Goal: Task Accomplishment & Management: Manage account settings

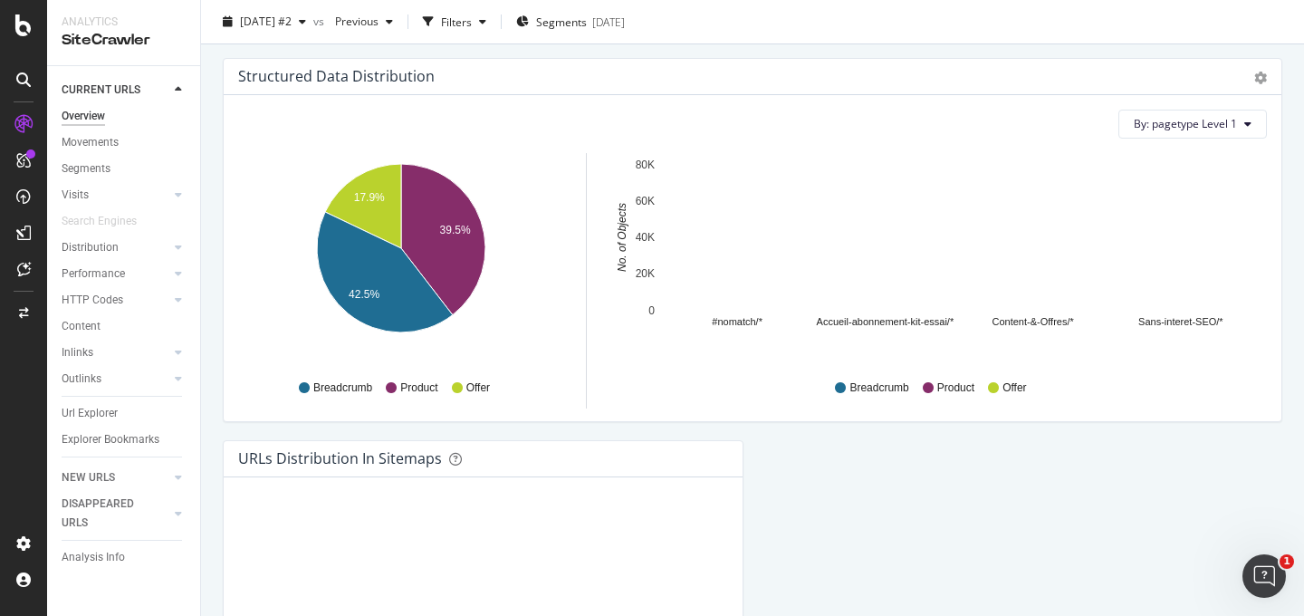
scroll to position [1797, 0]
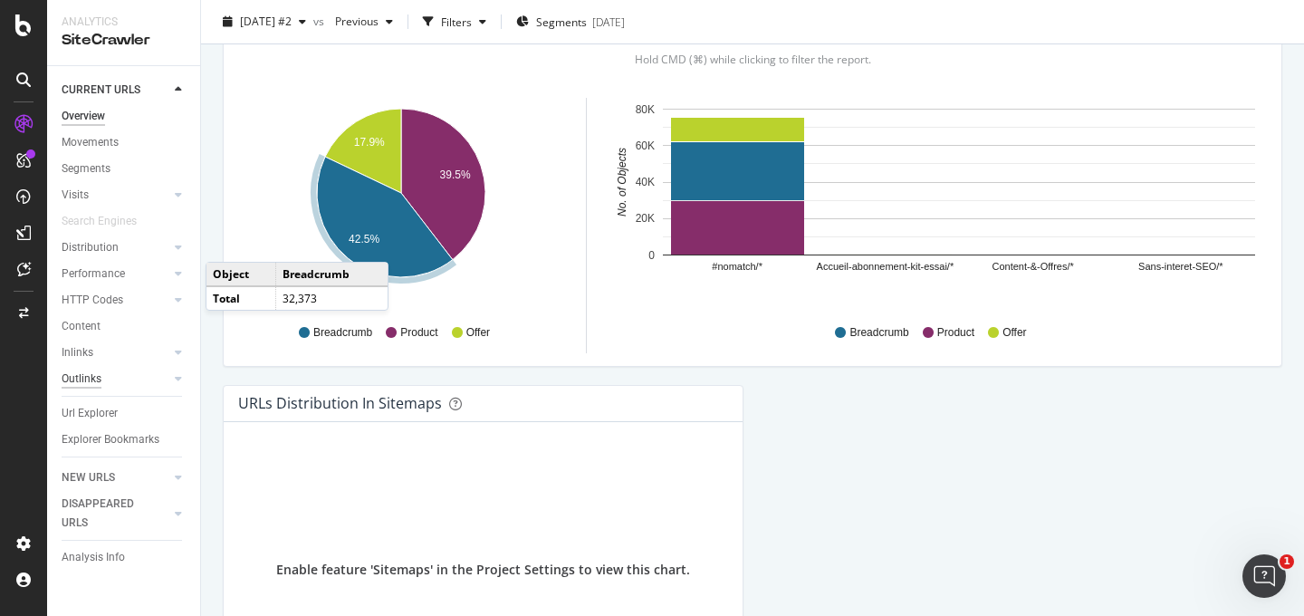
click at [65, 379] on div "Outlinks" at bounding box center [82, 379] width 40 height 19
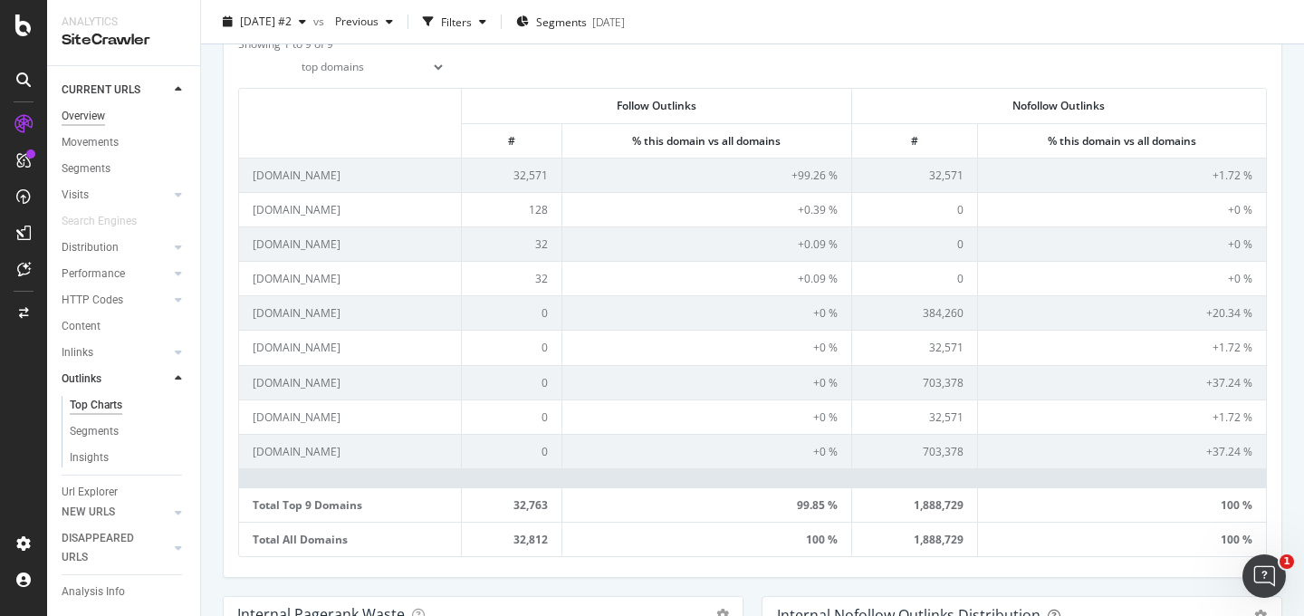
click at [94, 125] on div "Overview" at bounding box center [83, 116] width 43 height 19
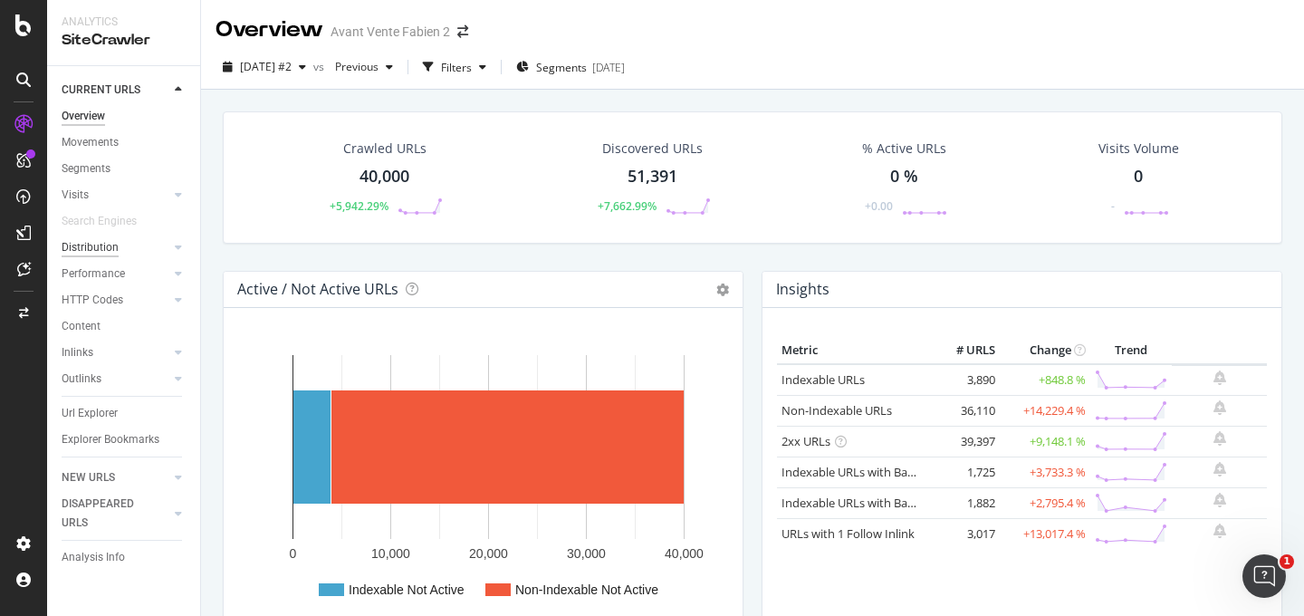
click at [101, 254] on div "Distribution" at bounding box center [90, 247] width 57 height 19
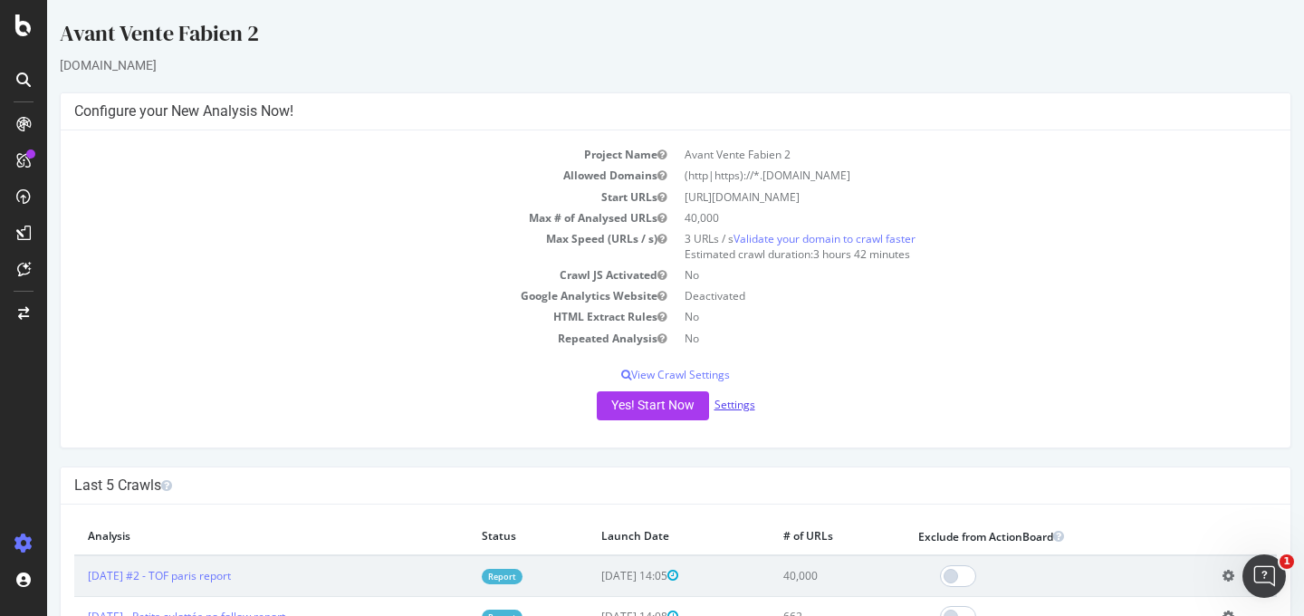
click at [738, 405] on link "Settings" at bounding box center [735, 404] width 41 height 15
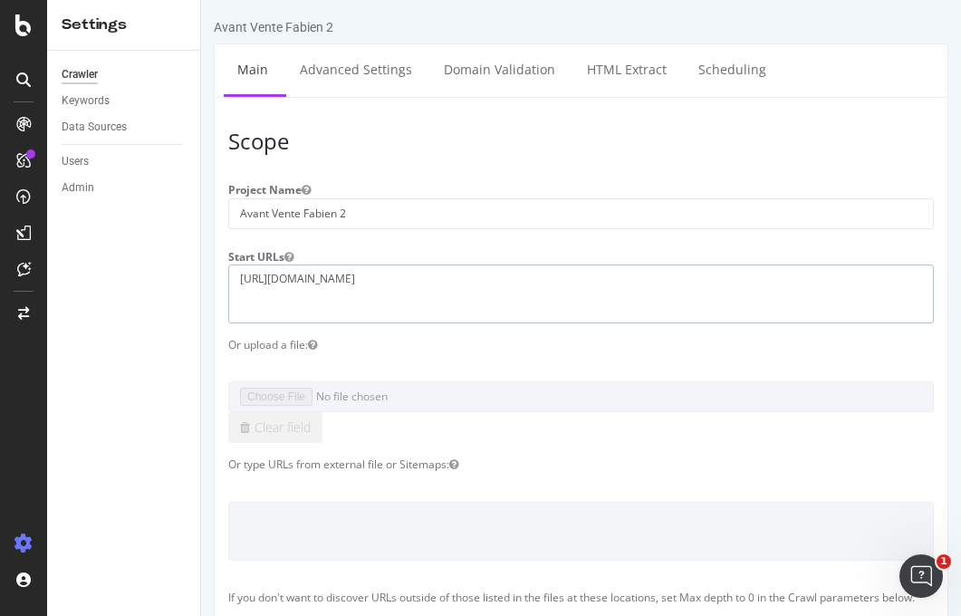
drag, startPoint x: 393, startPoint y: 295, endPoint x: 174, endPoint y: 295, distance: 219.2
drag, startPoint x: 379, startPoint y: 293, endPoint x: 172, endPoint y: 278, distance: 208.0
paste textarea "papierspeintsdirect.com/"
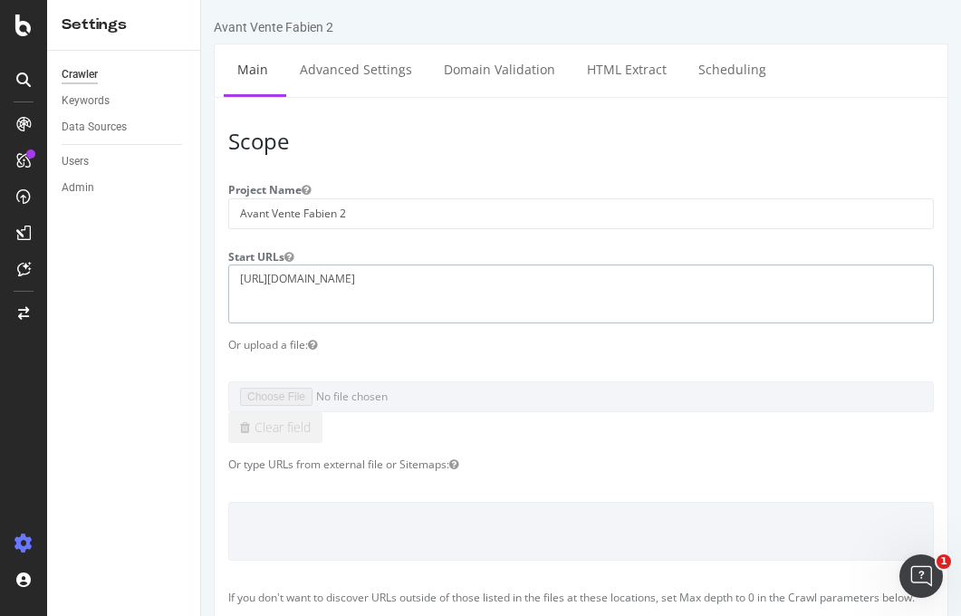
type textarea "[URL][DOMAIN_NAME]"
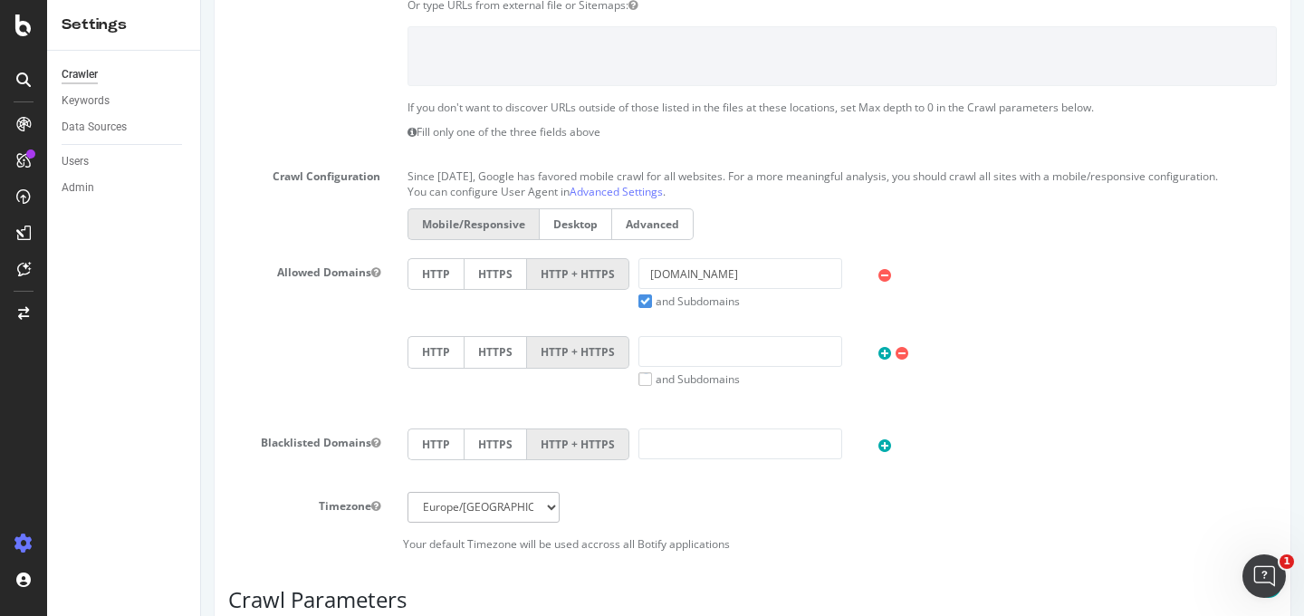
scroll to position [382, 0]
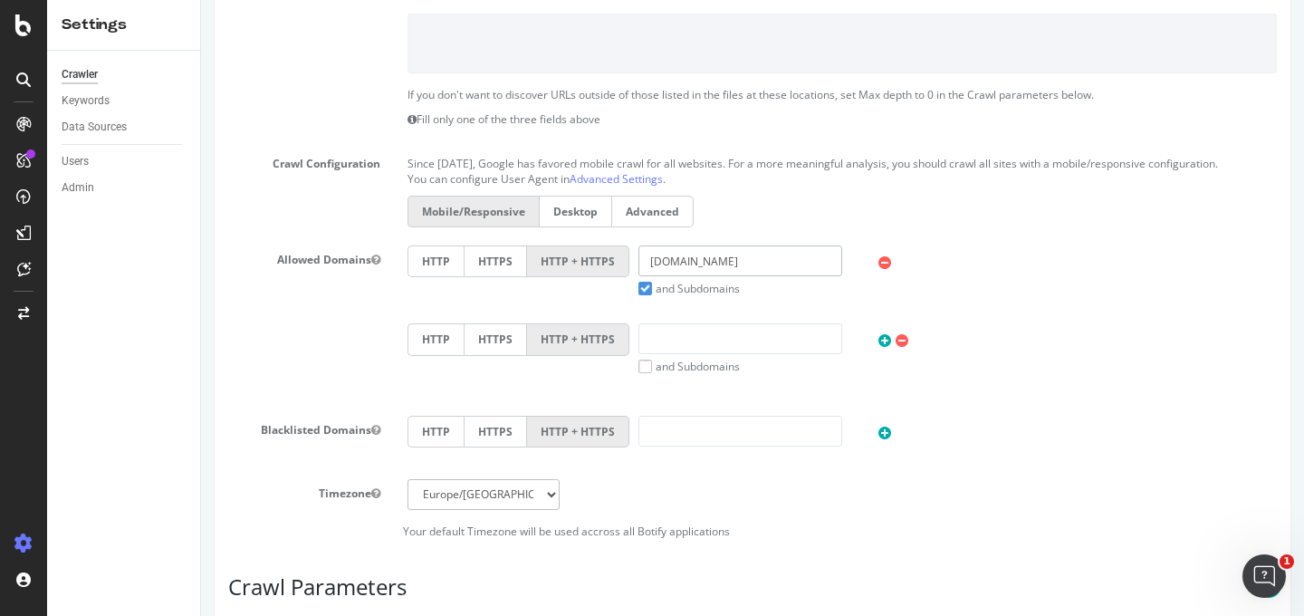
drag, startPoint x: 741, startPoint y: 267, endPoint x: 554, endPoint y: 267, distance: 186.6
click at [554, 267] on div "HTTP HTTPS HTTP + HTTPS tof-paris.com and Subdomains User Agent: Mobile Desktop…" at bounding box center [843, 270] width 888 height 51
paste input "https://www.papierspeintsdirect.com/"
drag, startPoint x: 702, startPoint y: 262, endPoint x: 562, endPoint y: 262, distance: 139.5
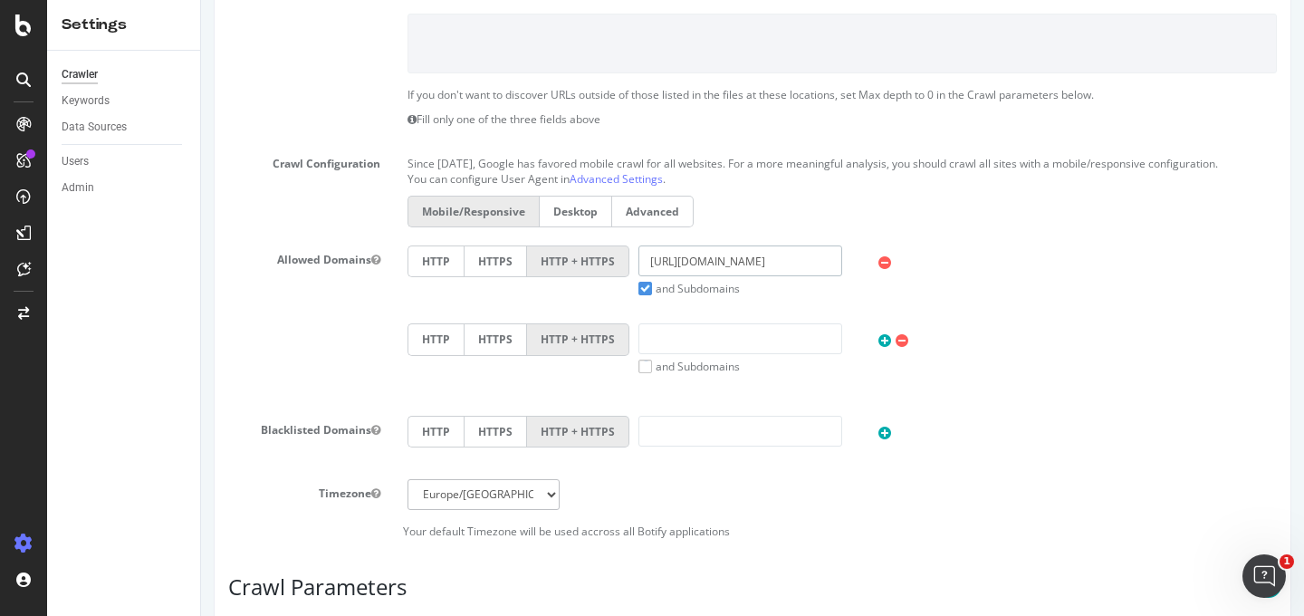
click at [562, 262] on div "HTTP HTTPS HTTP + HTTPS https://www.papierspeintsdirect.com/ and Subdomains Use…" at bounding box center [843, 270] width 888 height 51
type input "papierspeintsdirect.com/"
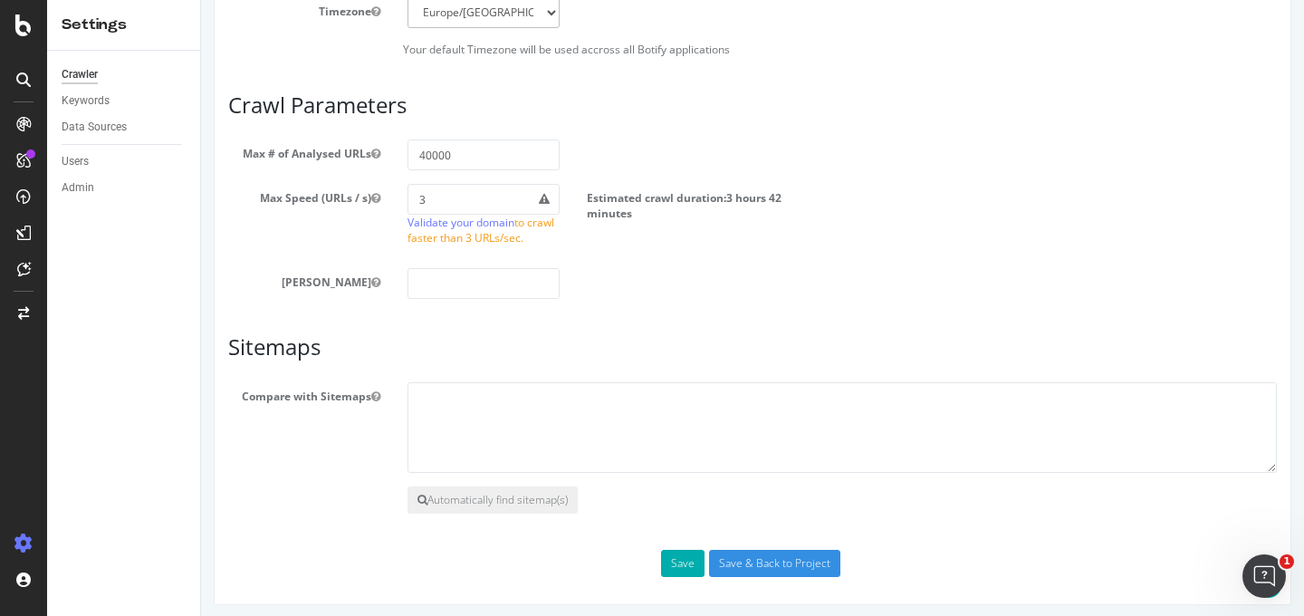
scroll to position [870, 0]
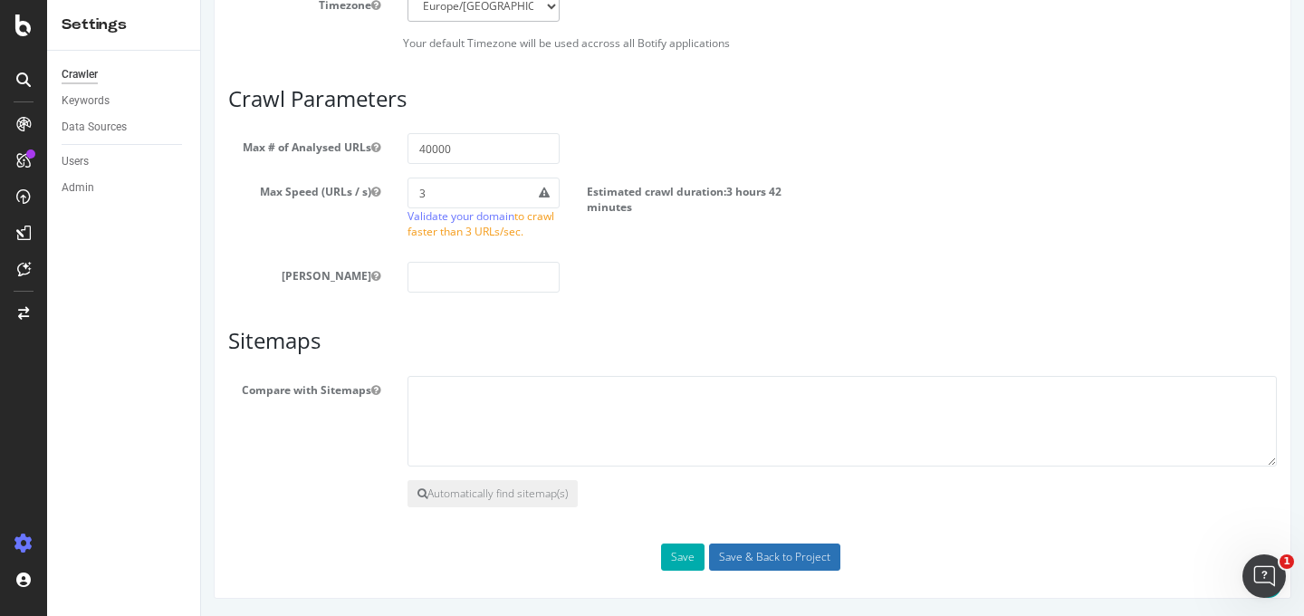
click at [736, 555] on input "Save & Back to Project" at bounding box center [774, 556] width 131 height 27
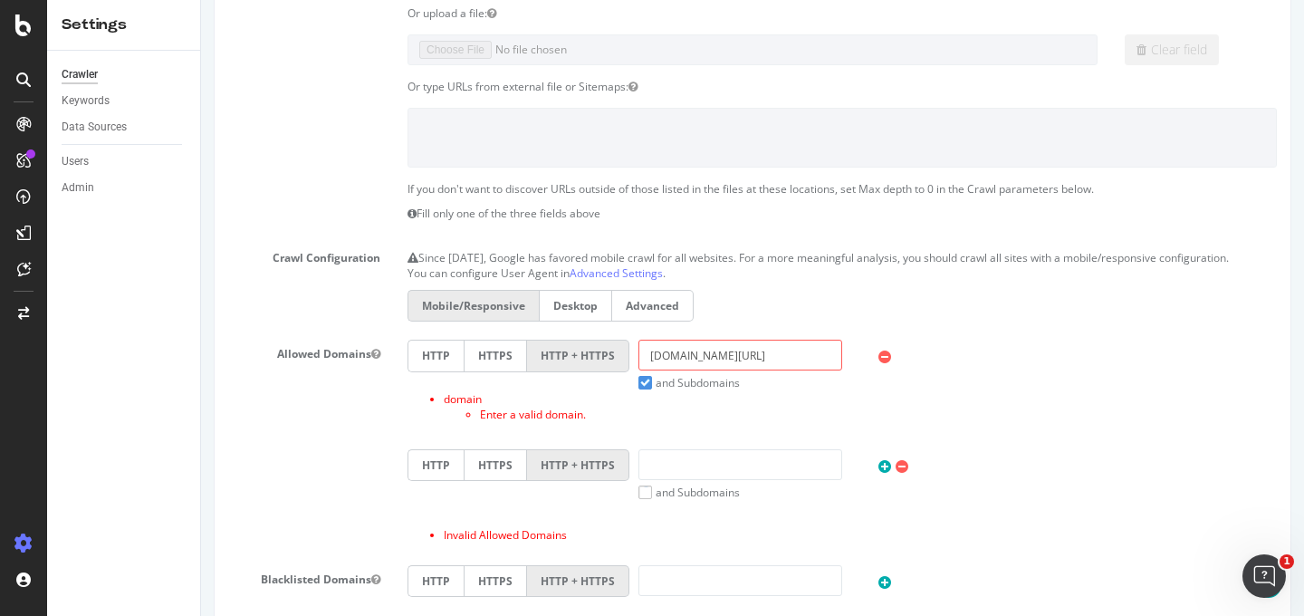
scroll to position [356, 0]
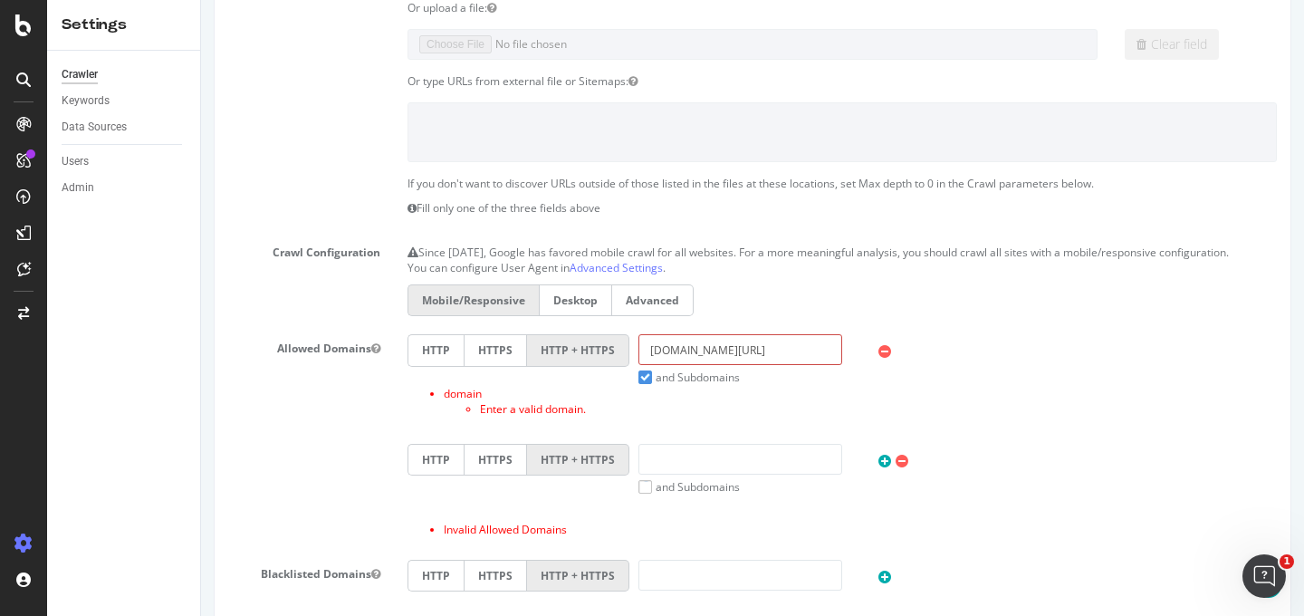
click at [785, 365] on input "papierspeintsdirect.com/" at bounding box center [741, 349] width 204 height 31
type input "[DOMAIN_NAME]"
click at [259, 418] on div "Allowed Domains HTTP HTTPS HTTP + HTTPS papierspeintsdirect.com and Subdomains …" at bounding box center [753, 440] width 1076 height 212
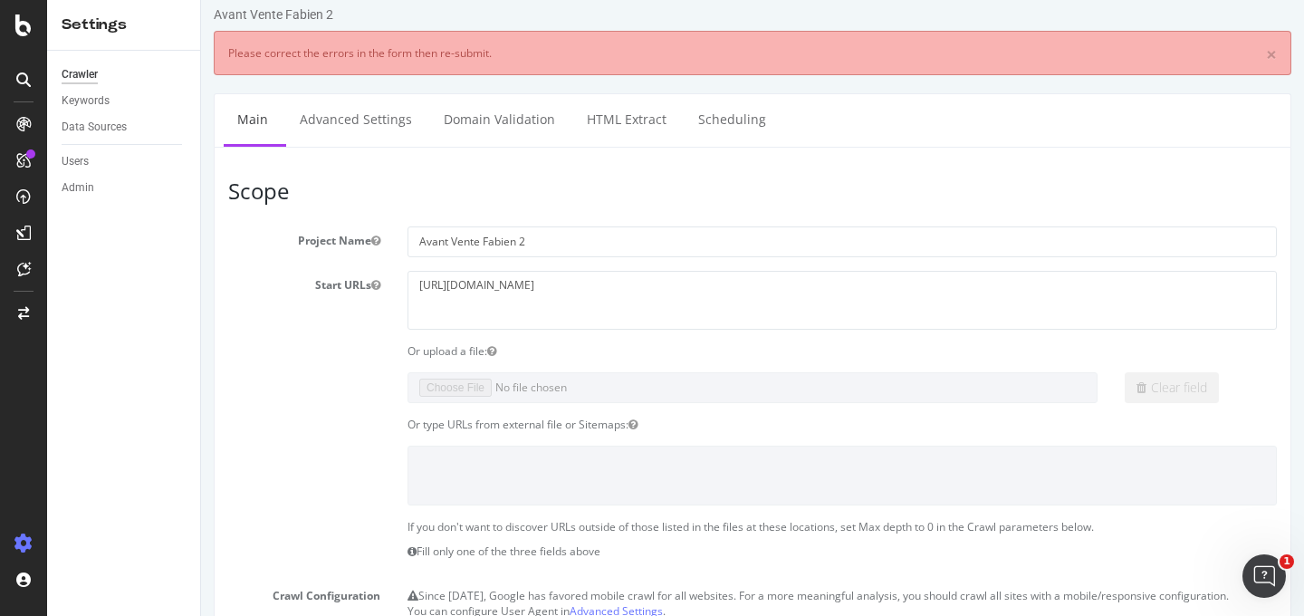
scroll to position [0, 0]
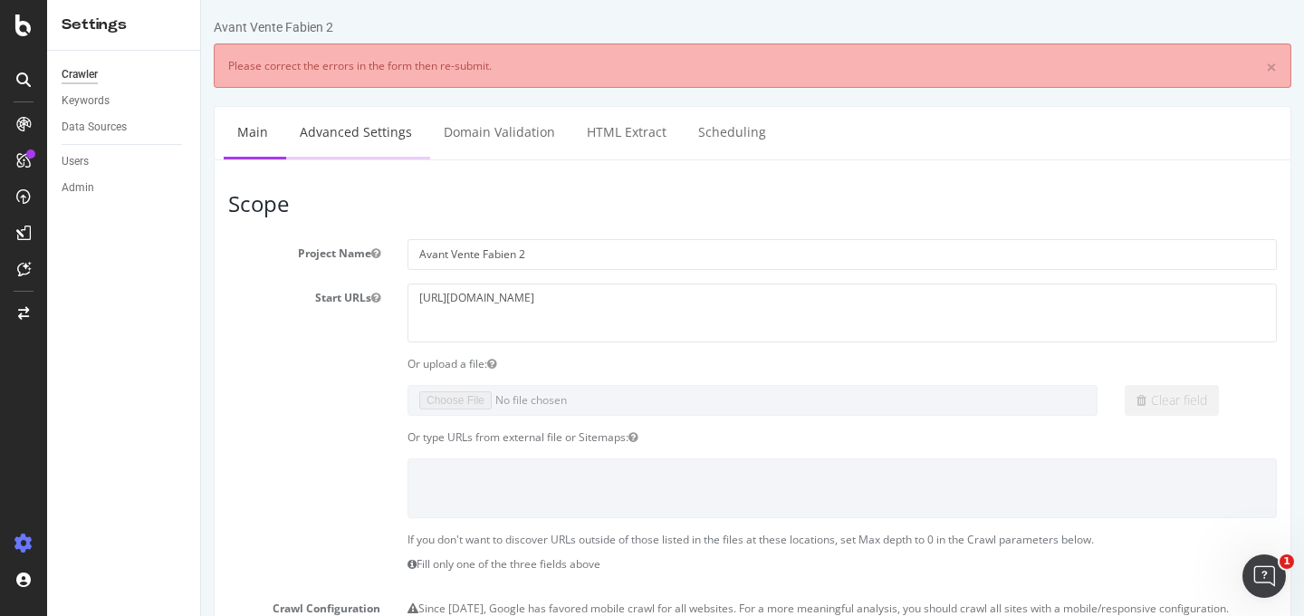
click at [343, 146] on link "Advanced Settings" at bounding box center [355, 132] width 139 height 50
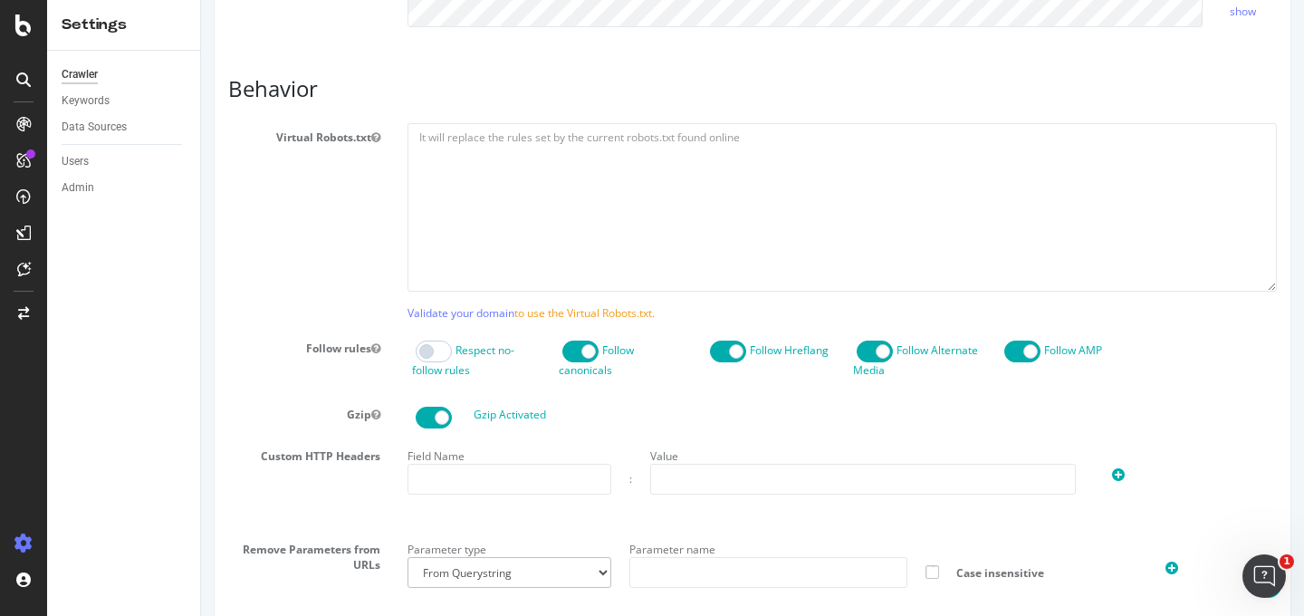
scroll to position [765, 0]
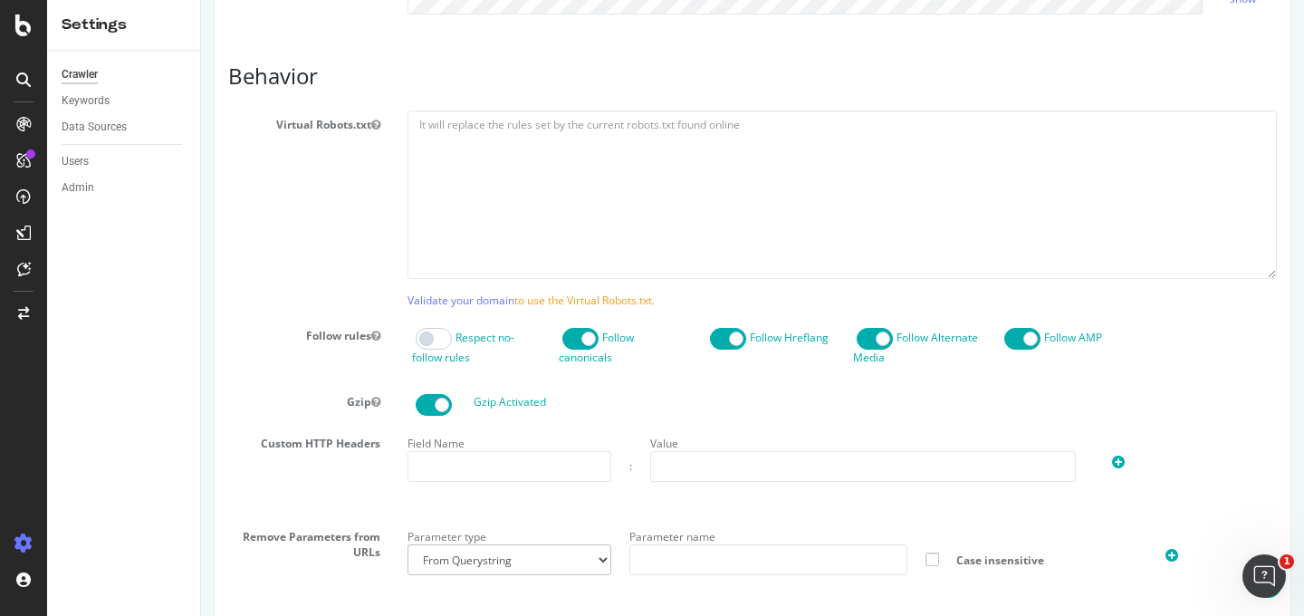
click at [435, 348] on span at bounding box center [434, 339] width 36 height 22
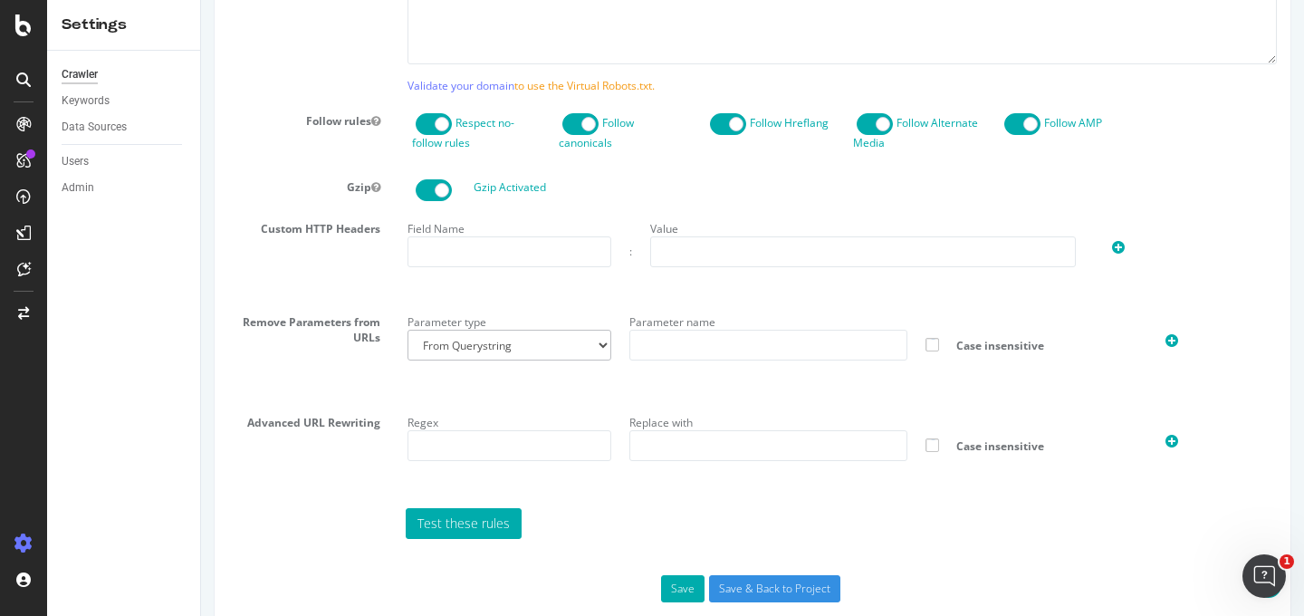
scroll to position [1028, 0]
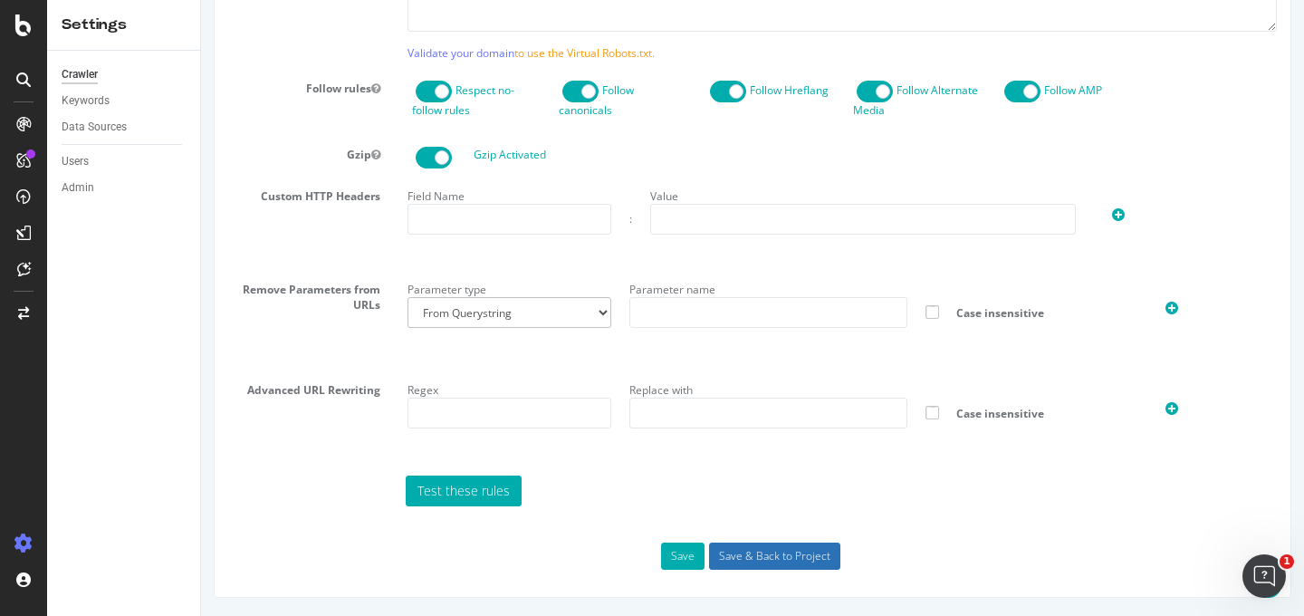
click at [727, 548] on input "Save & Back to Project" at bounding box center [774, 556] width 131 height 27
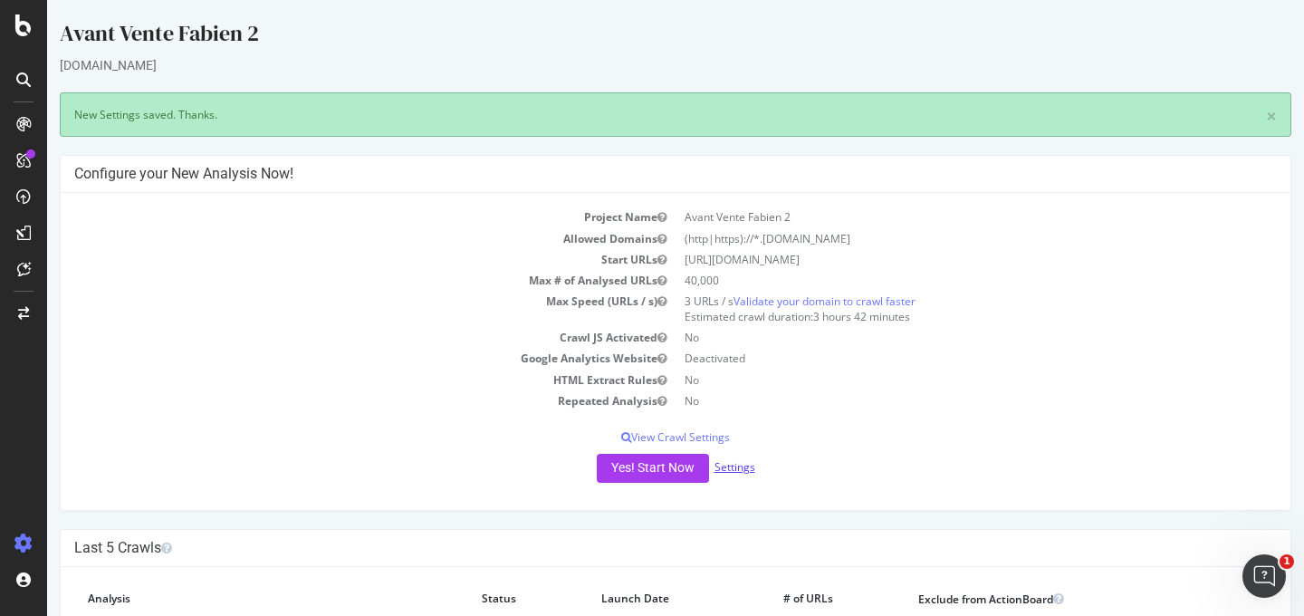
click at [733, 460] on link "Settings" at bounding box center [735, 466] width 41 height 15
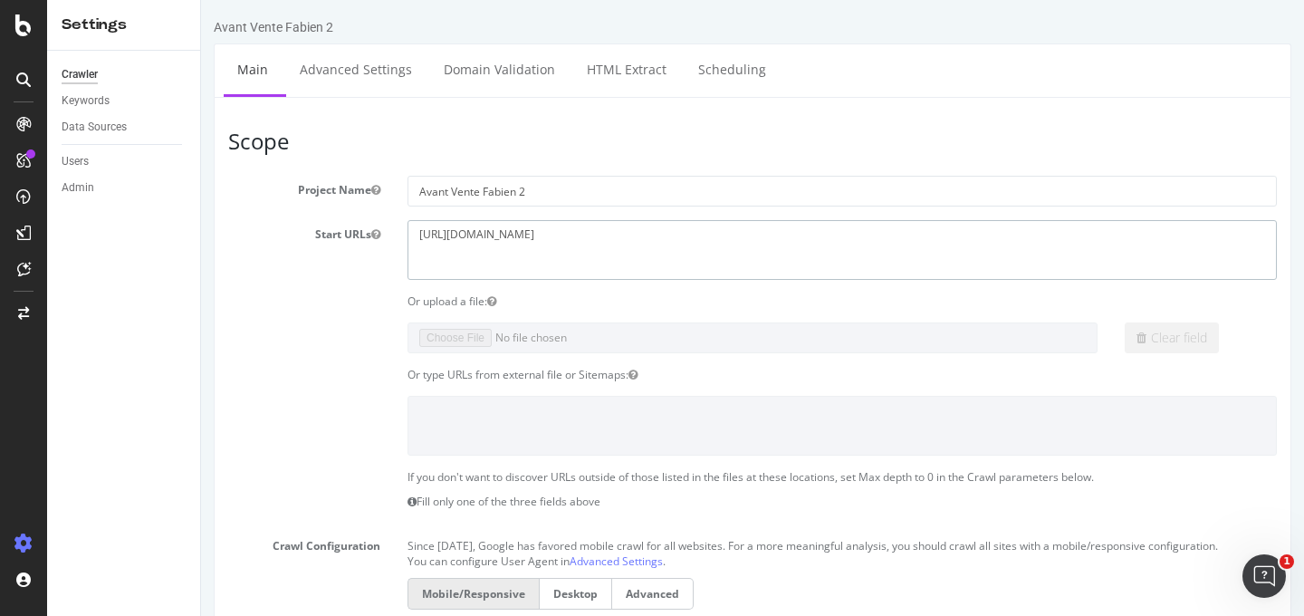
drag, startPoint x: 611, startPoint y: 245, endPoint x: 315, endPoint y: 178, distance: 303.7
click at [315, 179] on section "Project Name Avant Vente Fabien 2 Start URLs https://www.tof-paris.com Or uploa…" at bounding box center [752, 548] width 1049 height 744
paste textarea "papierspeintsdirect.com/"
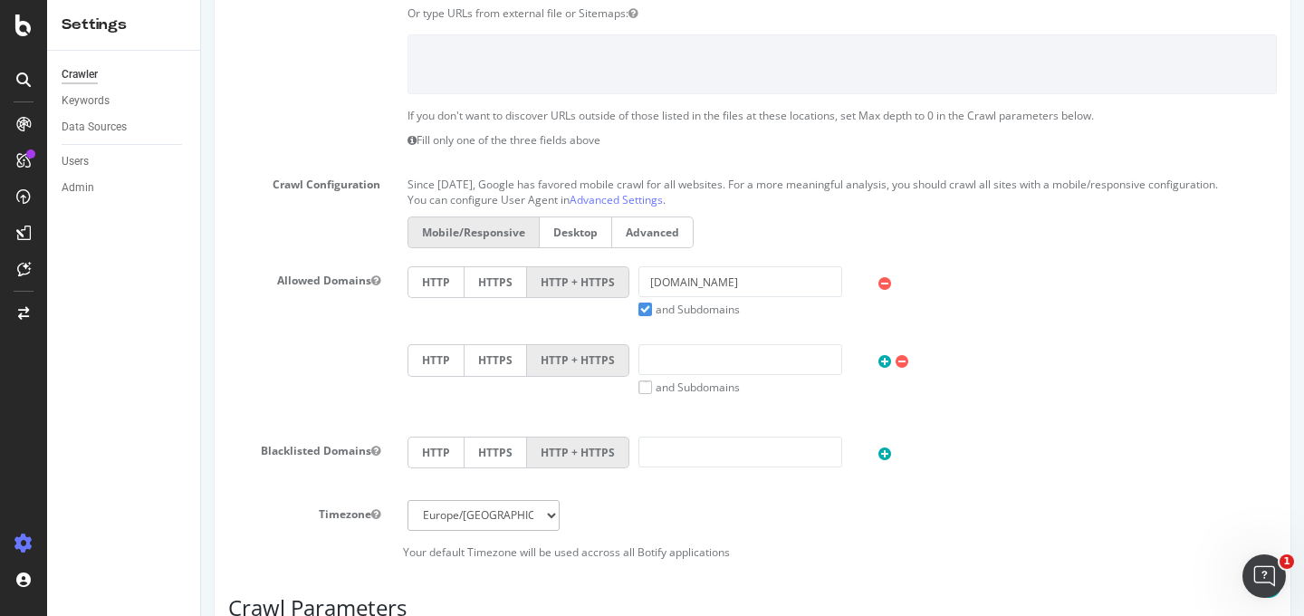
scroll to position [365, 0]
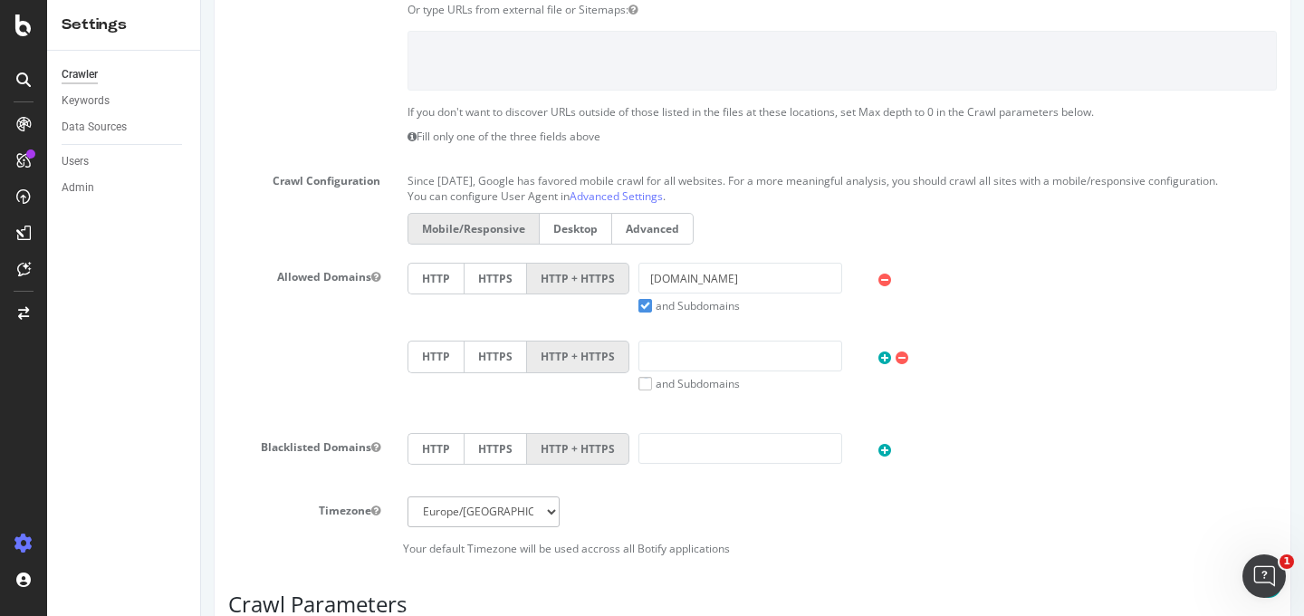
type textarea "[URL][DOMAIN_NAME]"
drag, startPoint x: 725, startPoint y: 279, endPoint x: 567, endPoint y: 279, distance: 157.6
click at [567, 279] on div "HTTP HTTPS HTTP + HTTPS tof-paris.com and Subdomains User Agent: Mobile Desktop…" at bounding box center [843, 288] width 888 height 51
paste input "https://www.papierspeintsdirect.com/"
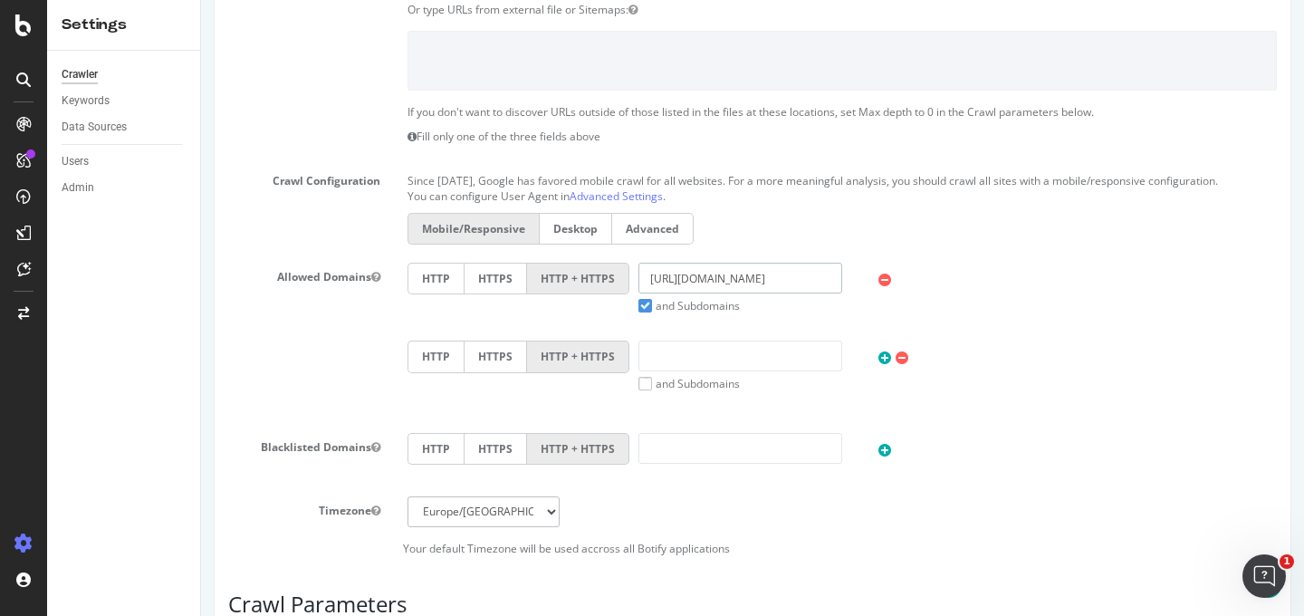
drag, startPoint x: 703, startPoint y: 287, endPoint x: 520, endPoint y: 254, distance: 186.0
click at [518, 255] on section "Project Name Avant Vente Fabien 2 Start URLs https://www.tof-paris.com Or uploa…" at bounding box center [752, 183] width 1049 height 744
click at [700, 287] on input "https://www.papierspeintsdirect.com/" at bounding box center [741, 278] width 204 height 31
drag, startPoint x: 715, startPoint y: 281, endPoint x: 469, endPoint y: 245, distance: 248.0
click at [466, 251] on section "Project Name Avant Vente Fabien 2 Start URLs https://www.tof-paris.com Or uploa…" at bounding box center [752, 183] width 1049 height 744
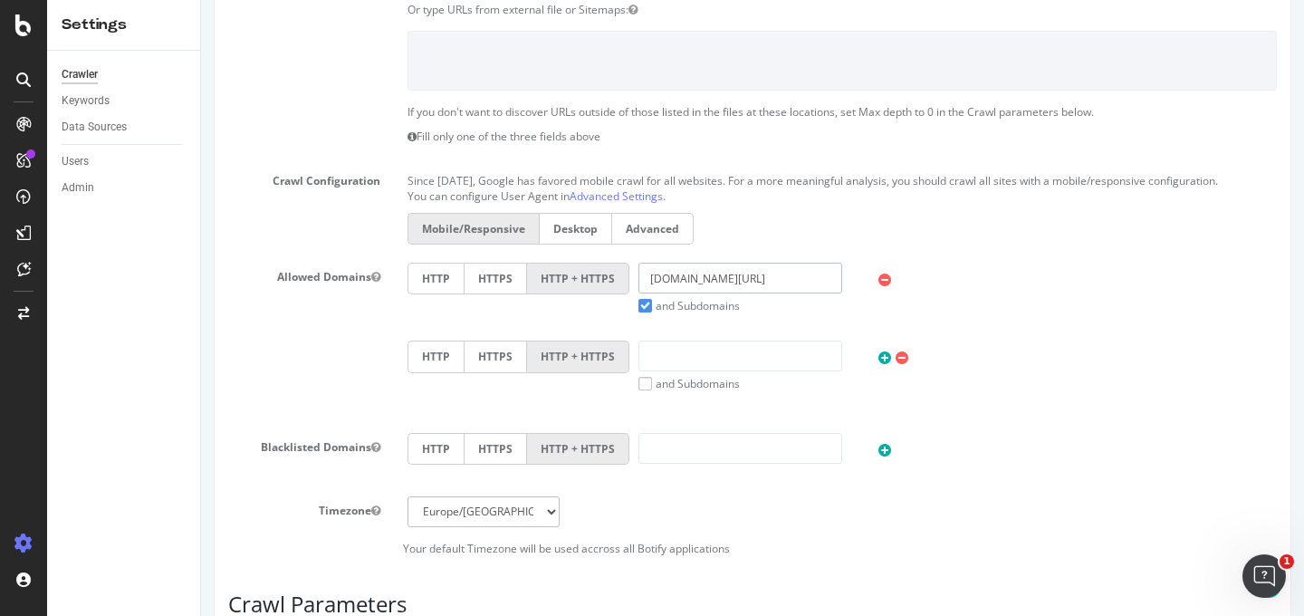
click at [780, 278] on input "papierspeintsdirect.com/" at bounding box center [741, 278] width 204 height 31
type input "[DOMAIN_NAME]"
click at [979, 412] on div "HTTP HTTPS HTTP + HTTPS papierspeintsdirect.com and Subdomains User Agent: Mobi…" at bounding box center [842, 341] width 897 height 156
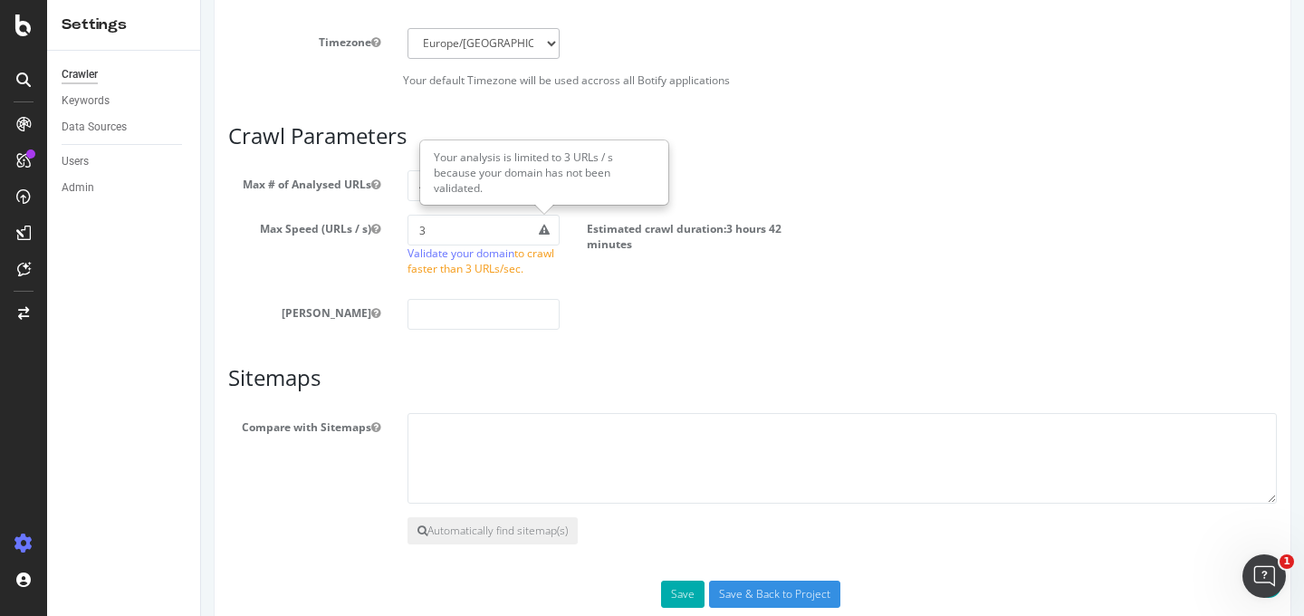
scroll to position [855, 0]
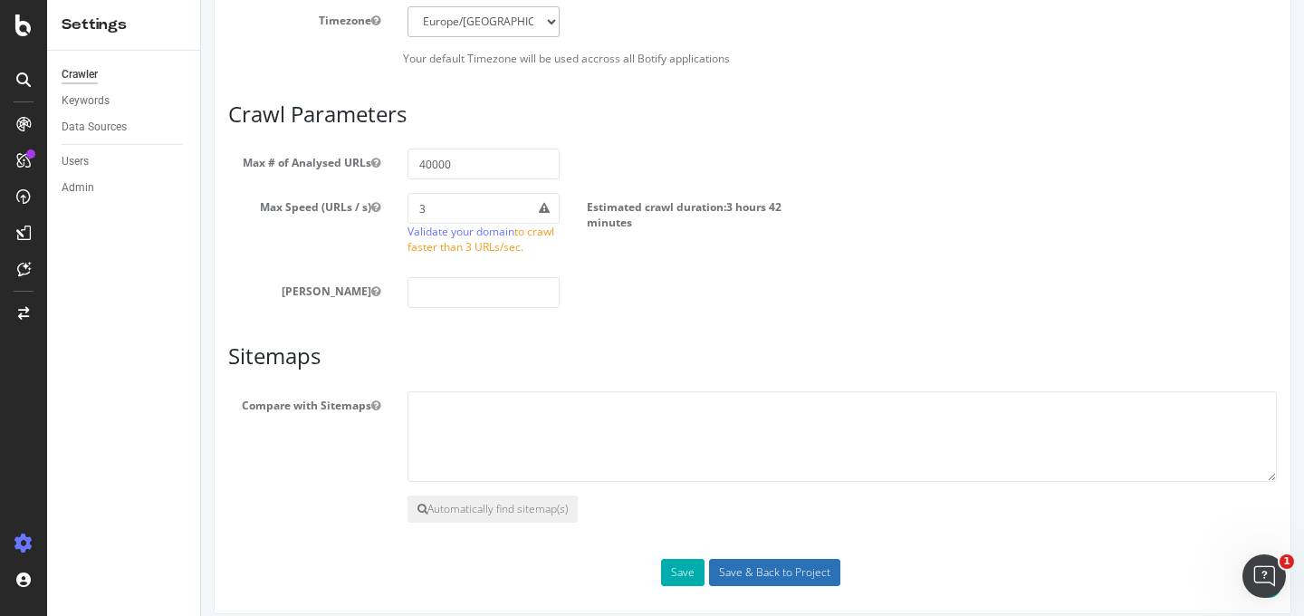
click at [728, 561] on input "Save & Back to Project" at bounding box center [774, 572] width 131 height 27
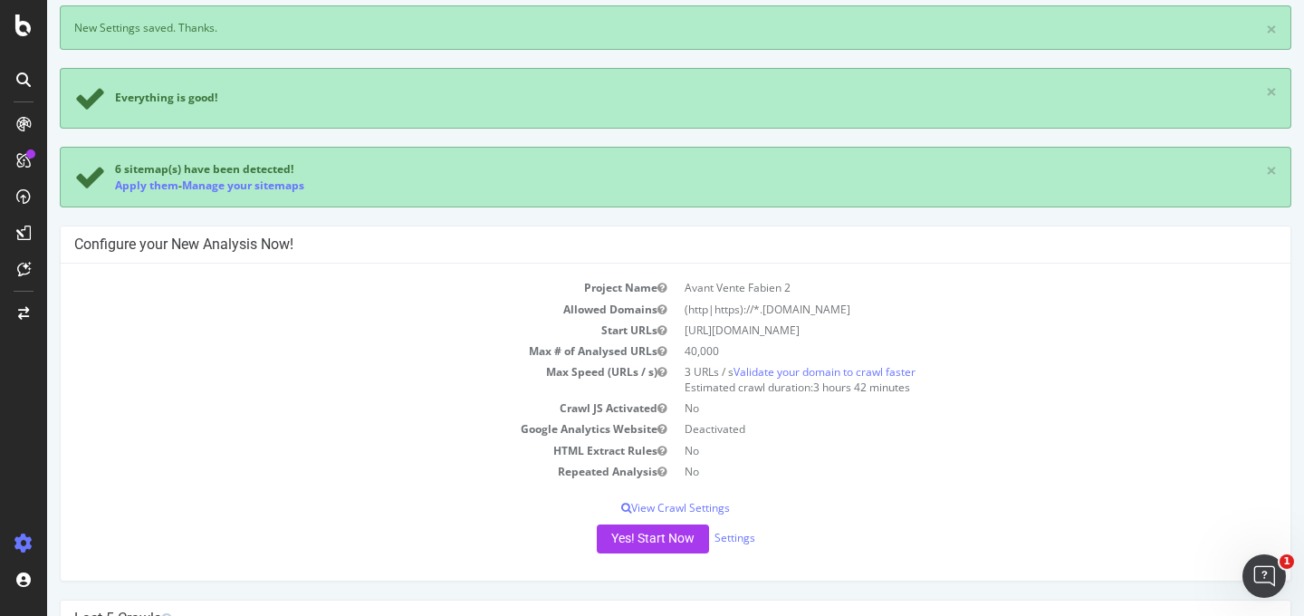
scroll to position [223, 0]
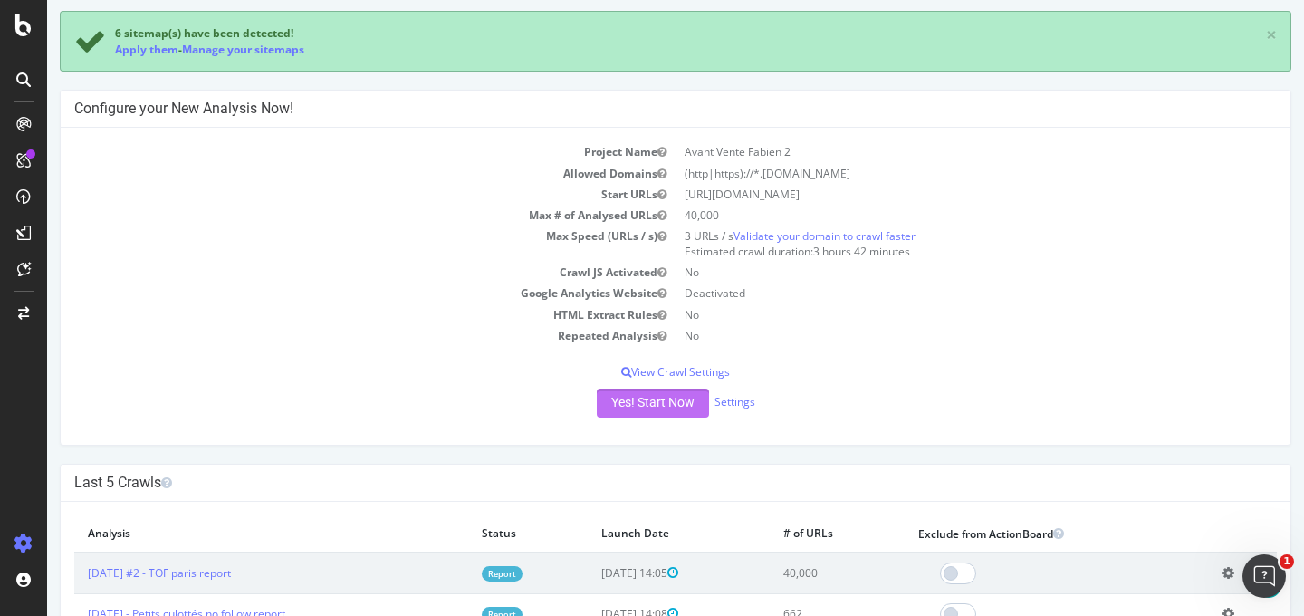
click at [662, 397] on button "Yes! Start Now" at bounding box center [653, 403] width 112 height 29
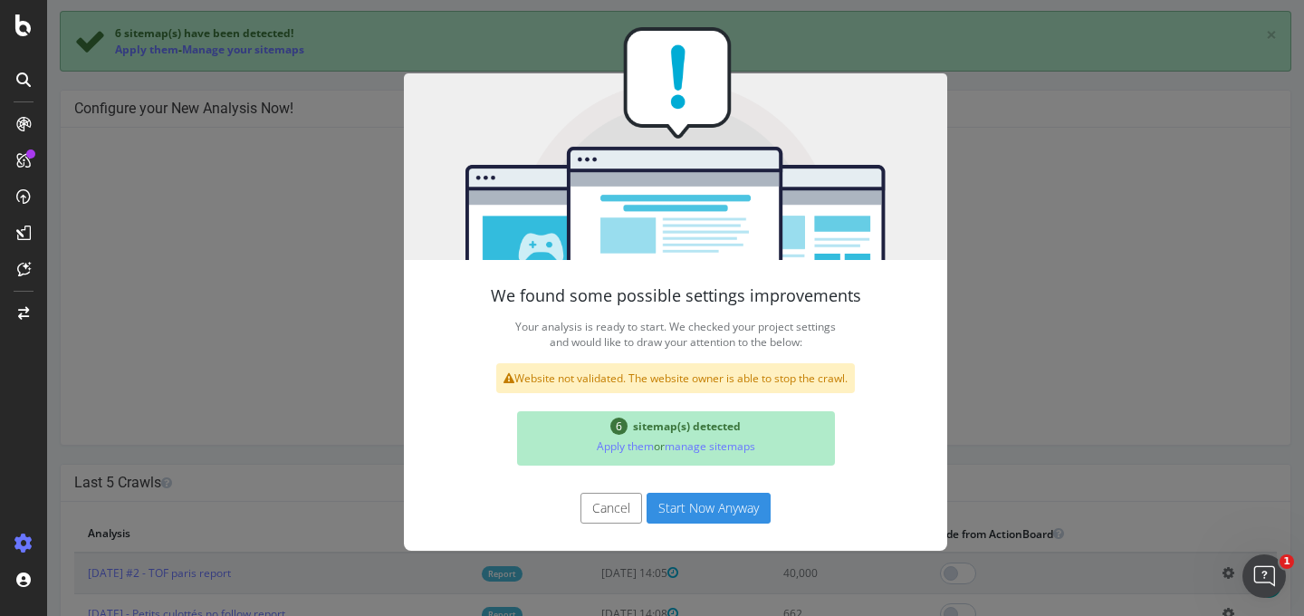
click at [682, 495] on button "Start Now Anyway" at bounding box center [709, 508] width 124 height 31
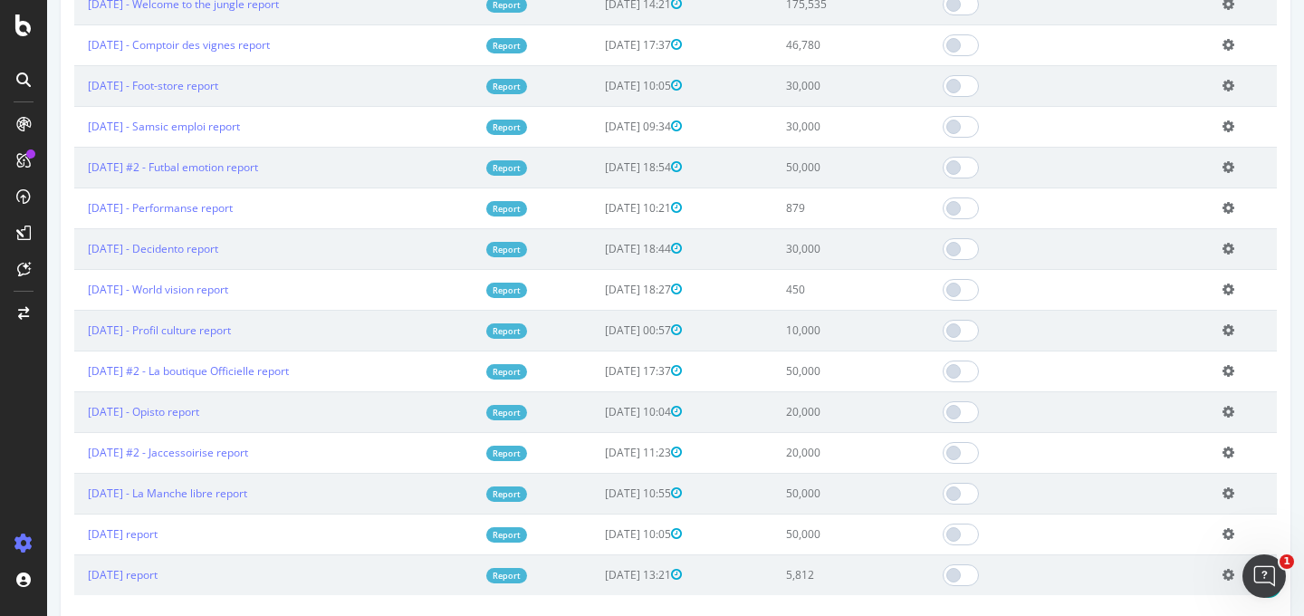
scroll to position [1309, 0]
